Goal: Obtain resource: Download file/media

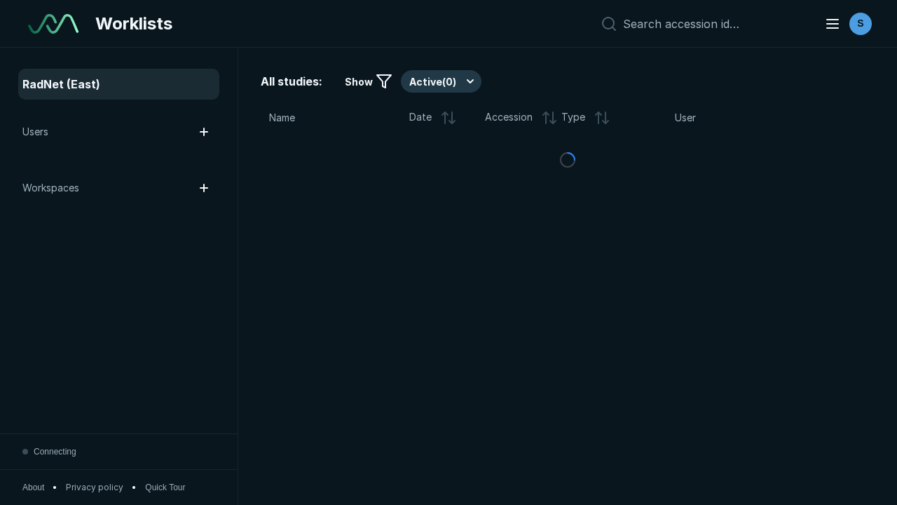
scroll to position [3828, 5839]
